Goal: Find specific page/section: Find specific page/section

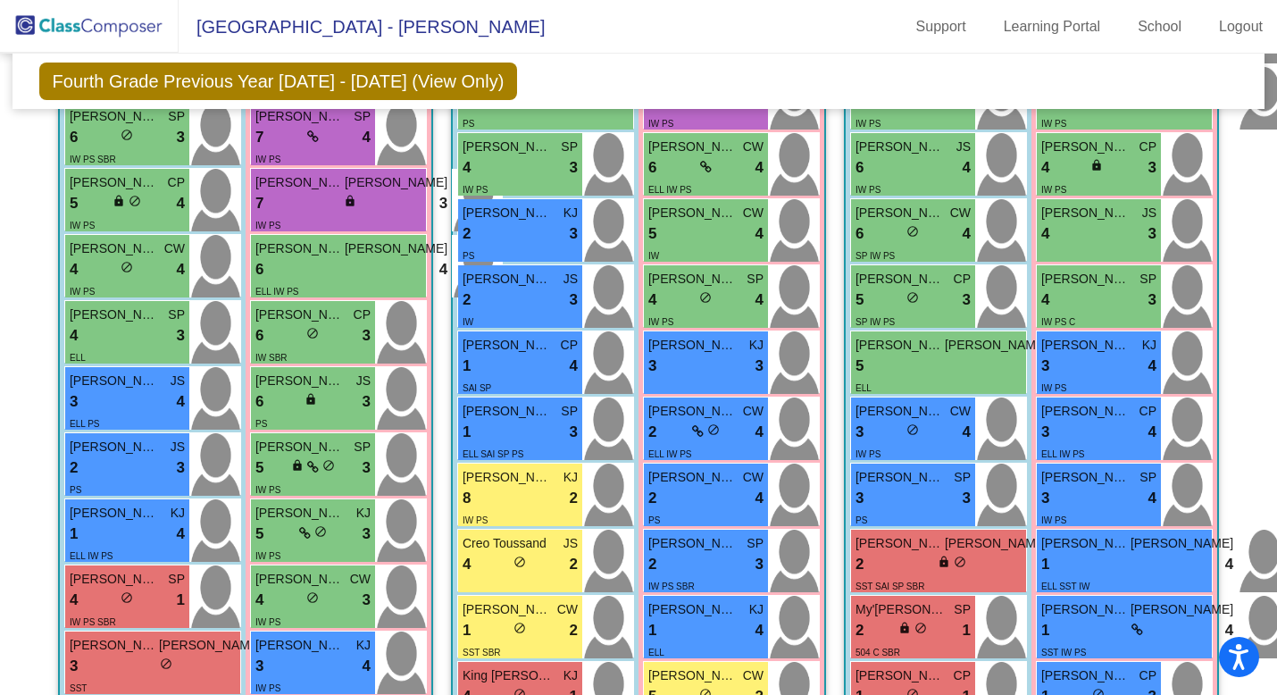
scroll to position [1047, 0]
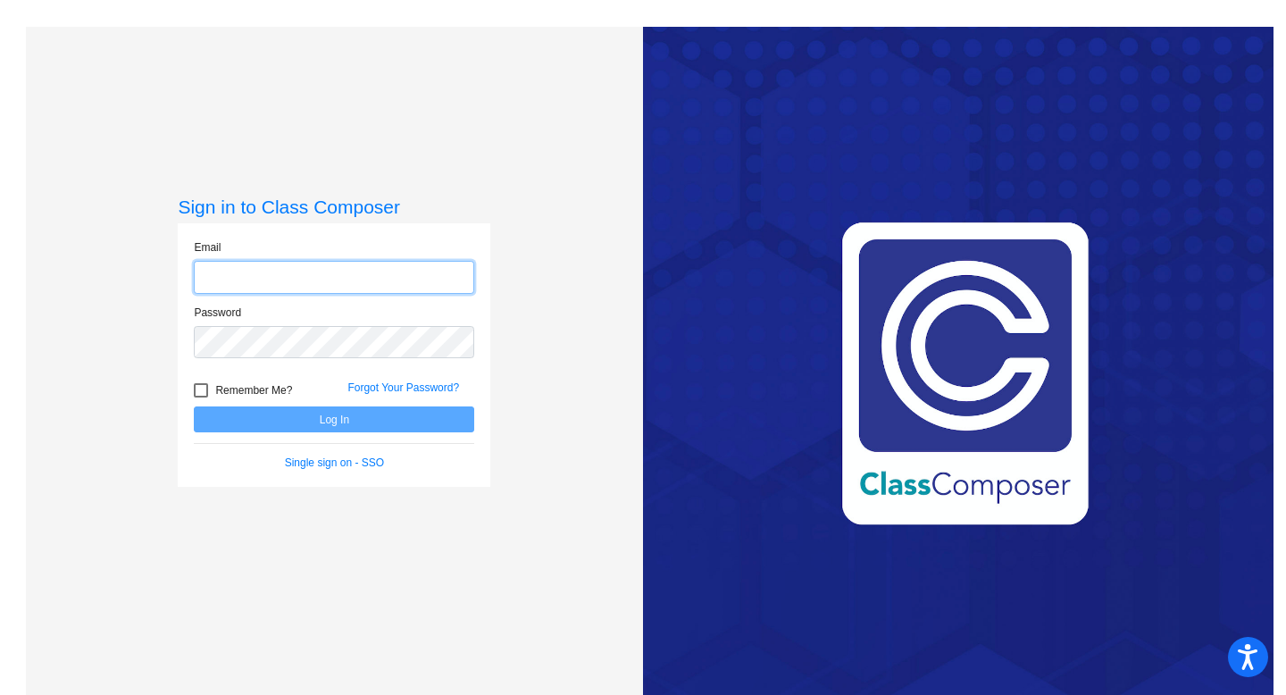
type input "jennifer.mestas@hesperiausd.org"
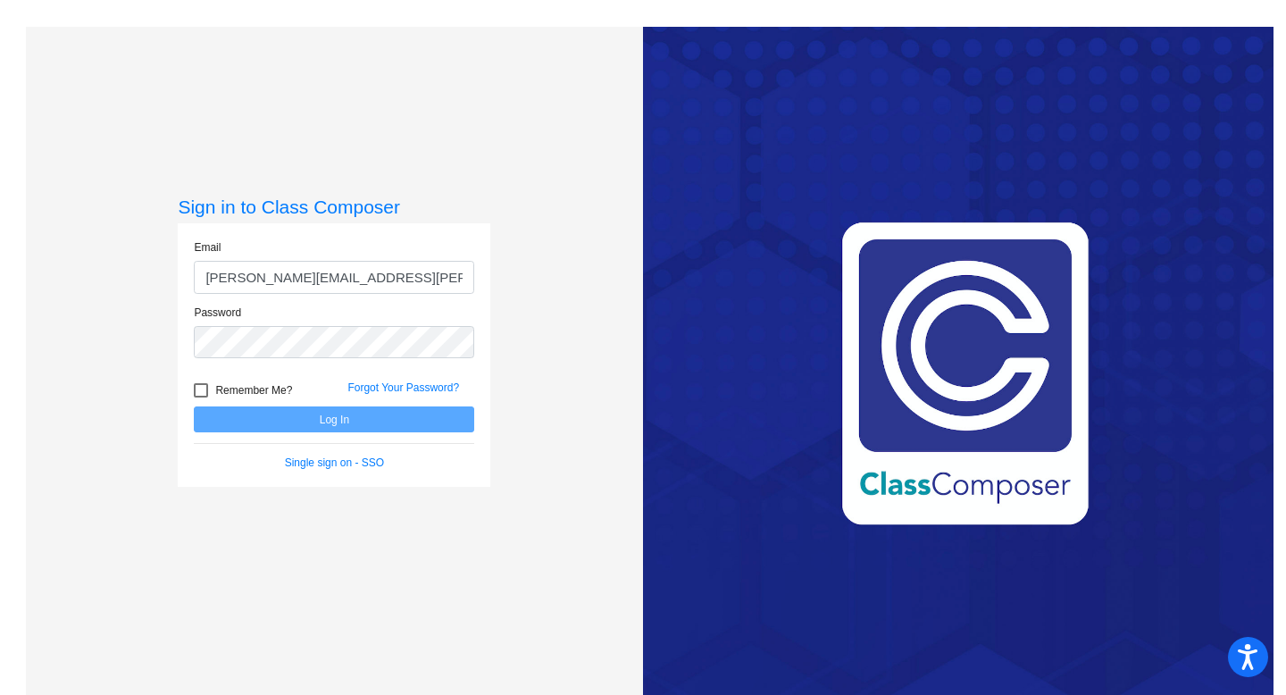
click at [197, 381] on label "Remember Me?" at bounding box center [243, 390] width 98 height 21
click at [200, 397] on input "Remember Me?" at bounding box center [200, 397] width 1 height 1
checkbox input "true"
click at [328, 426] on button "Log In" at bounding box center [334, 419] width 280 height 26
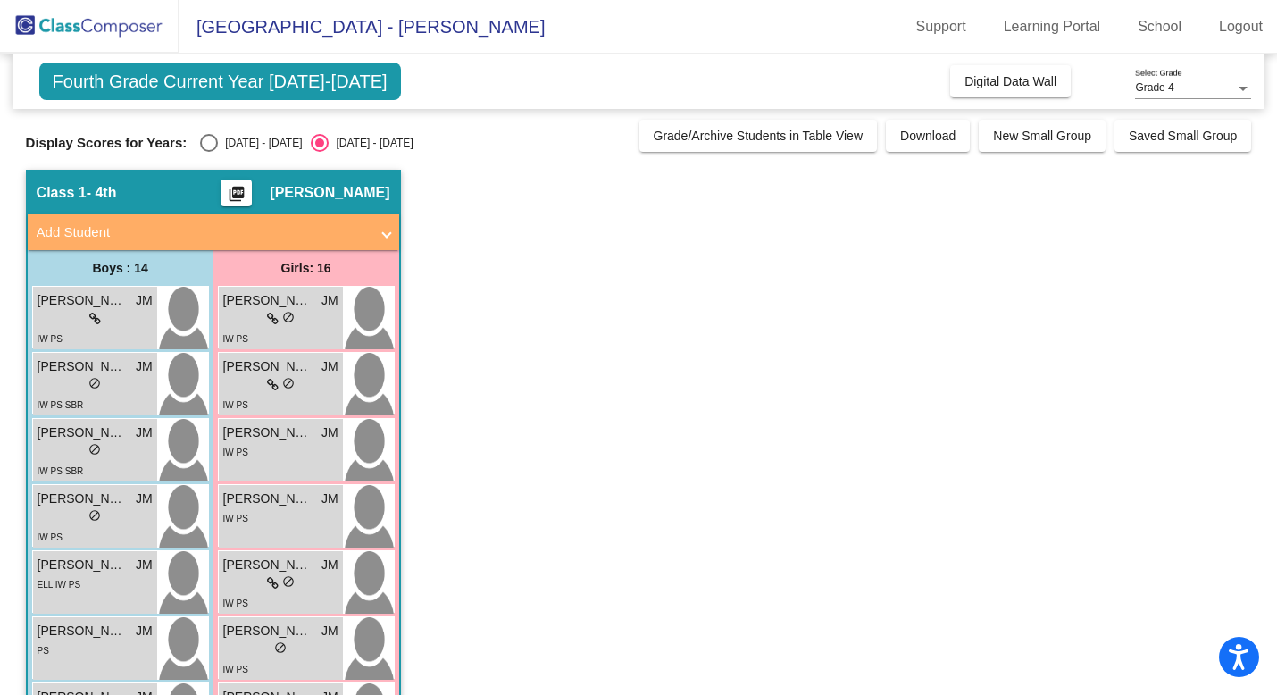
click at [205, 140] on div "Select an option" at bounding box center [209, 143] width 18 height 18
click at [208, 152] on input "2024 - 2025" at bounding box center [208, 152] width 1 height 1
radio input "true"
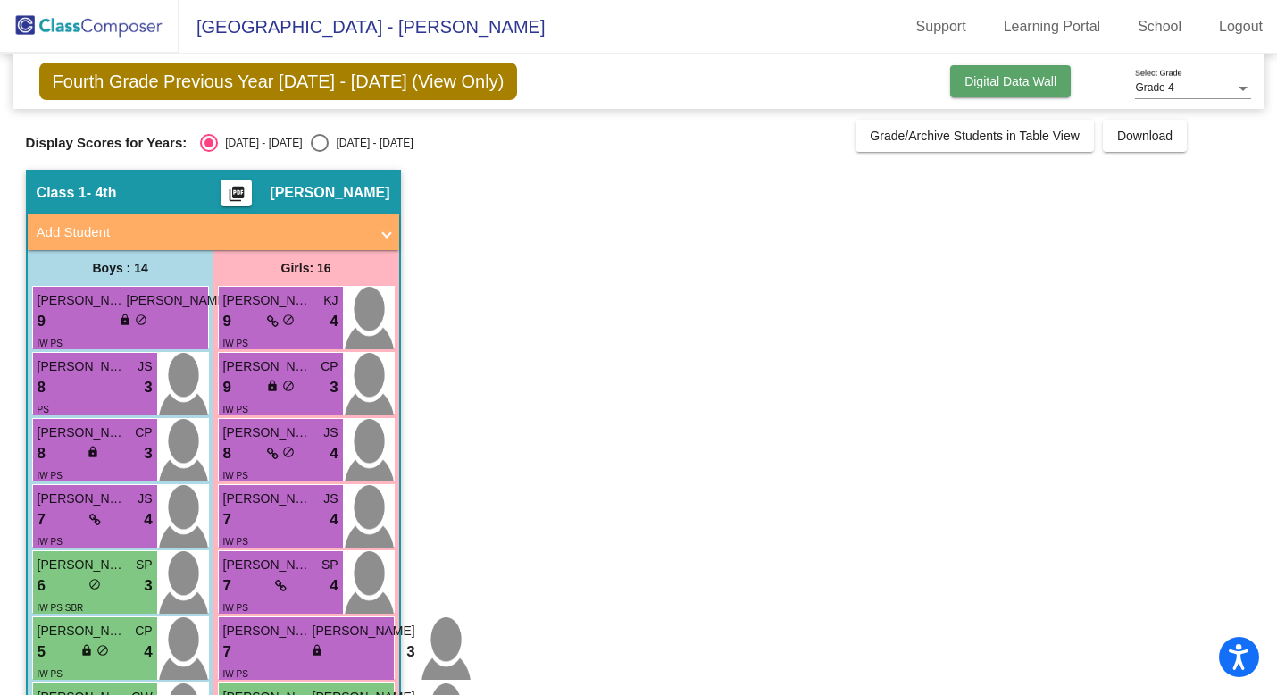
click at [991, 85] on span "Digital Data Wall" at bounding box center [1011, 81] width 92 height 14
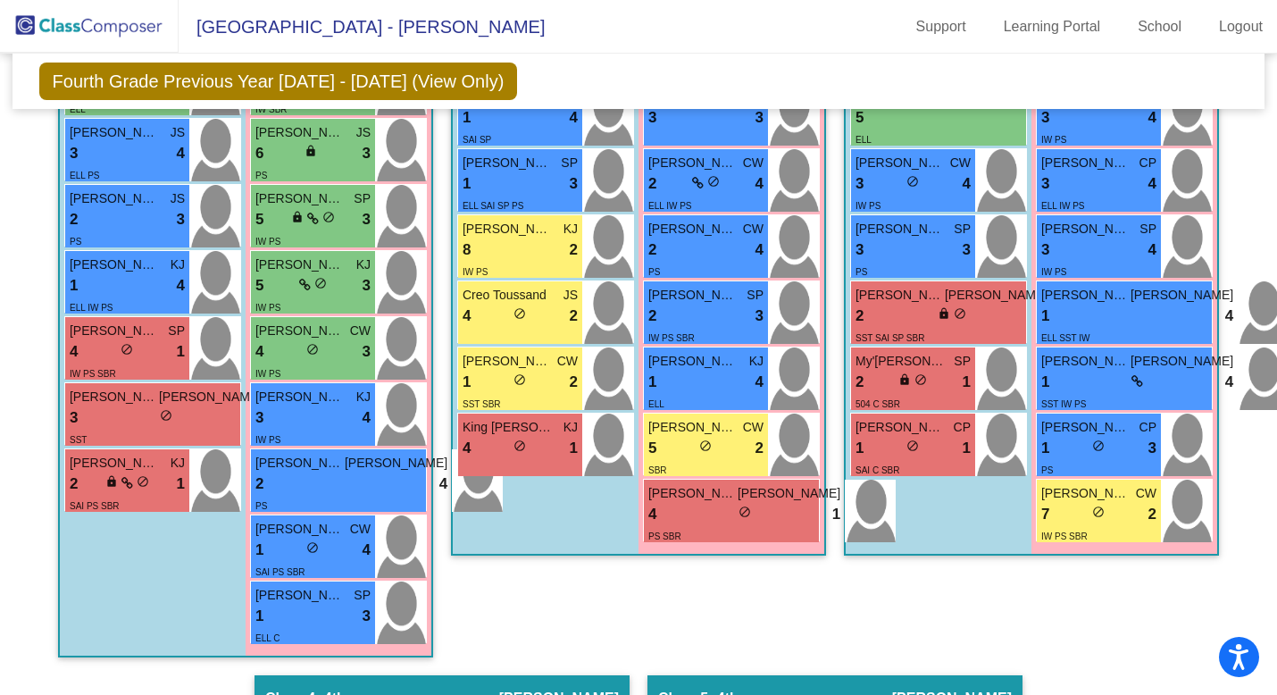
scroll to position [1167, 0]
